Goal: Task Accomplishment & Management: Complete application form

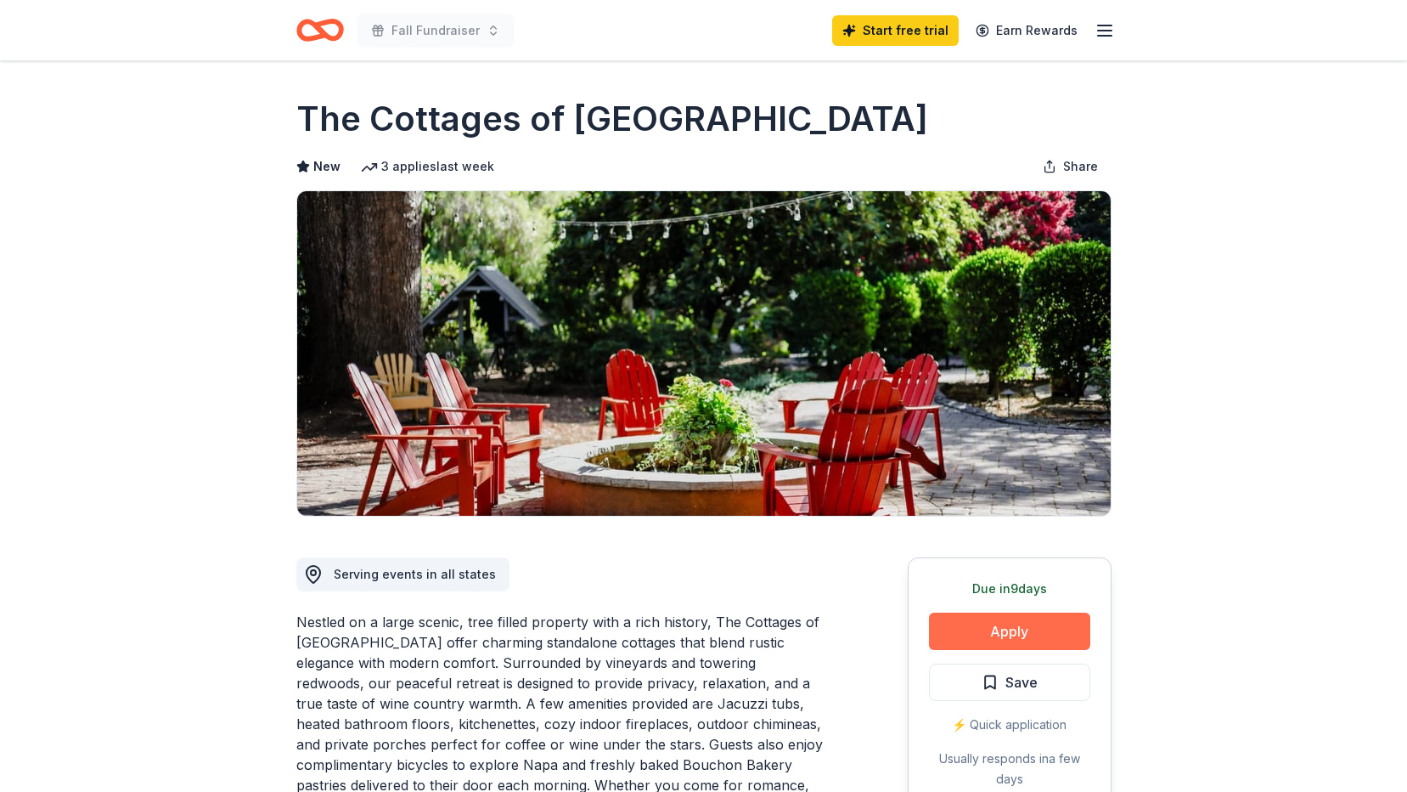
click at [1012, 620] on button "Apply" at bounding box center [1009, 630] width 161 height 37
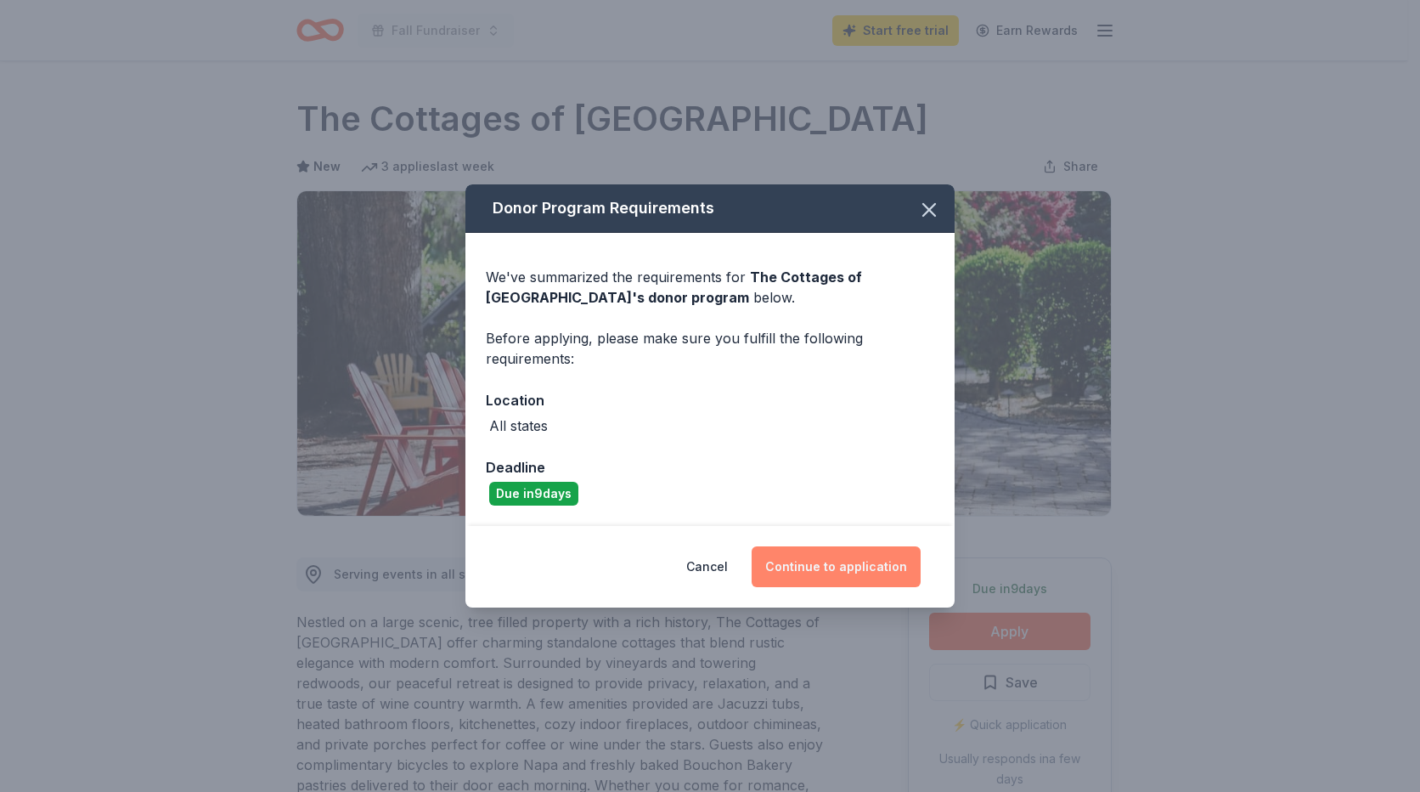
click at [798, 561] on button "Continue to application" at bounding box center [836, 566] width 169 height 41
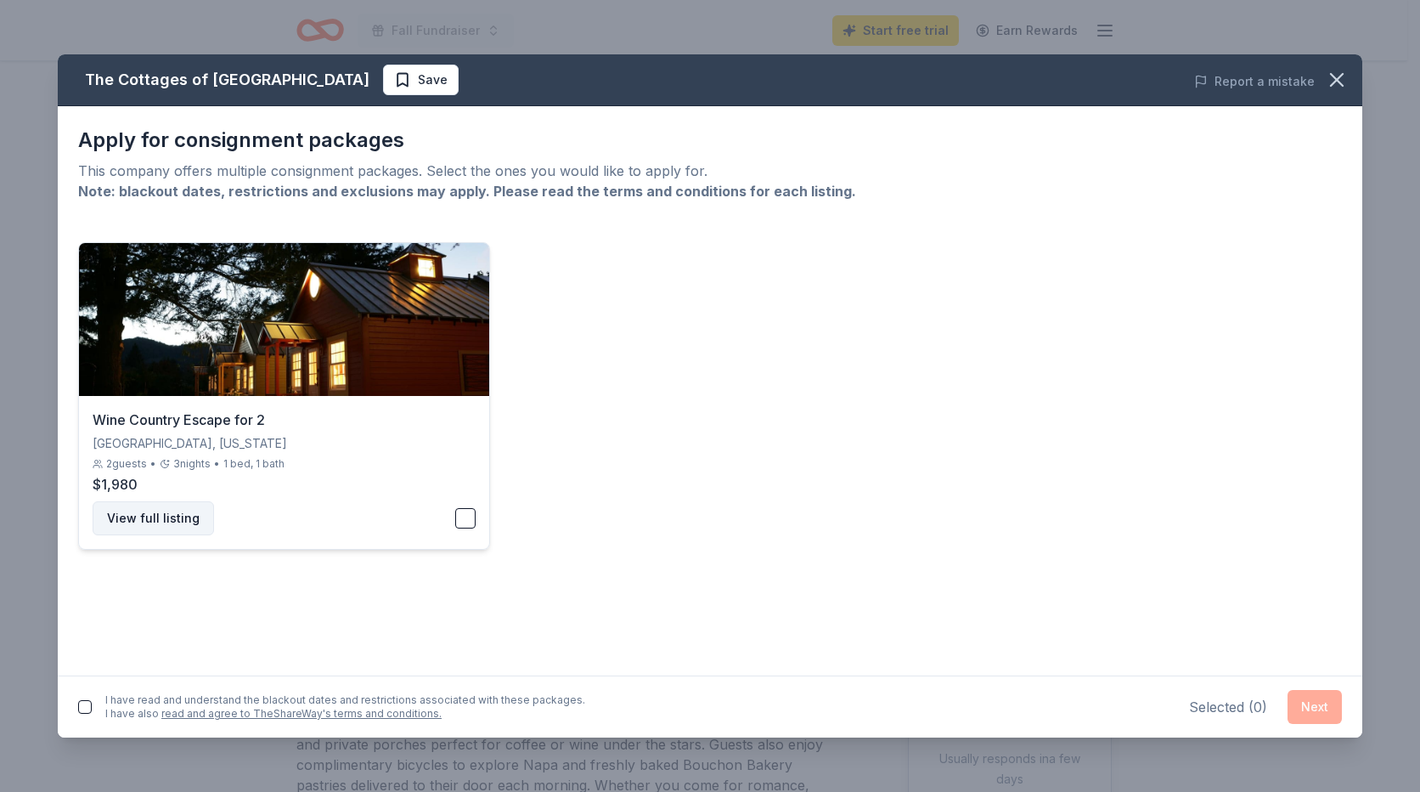
click at [162, 515] on button "View full listing" at bounding box center [153, 518] width 121 height 34
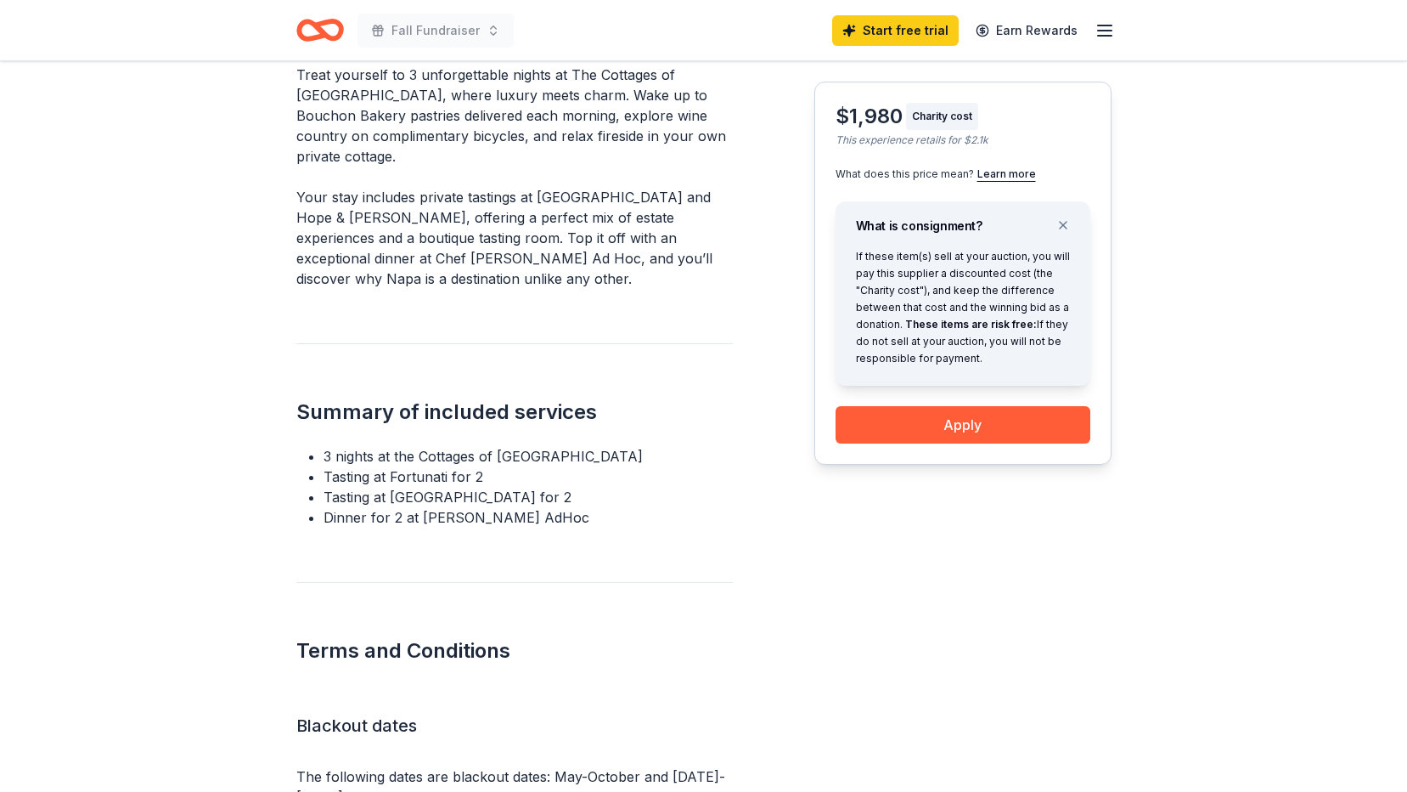
scroll to position [764, 0]
